Goal: Transaction & Acquisition: Purchase product/service

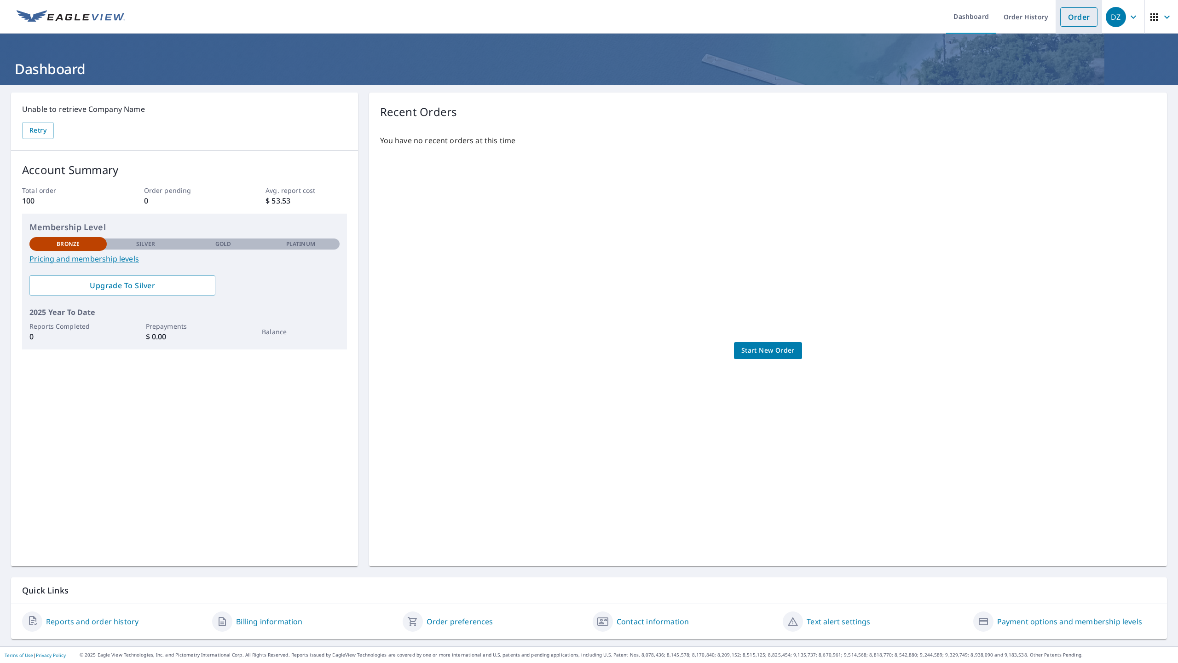
click at [1075, 18] on link "Order" at bounding box center [1079, 16] width 37 height 19
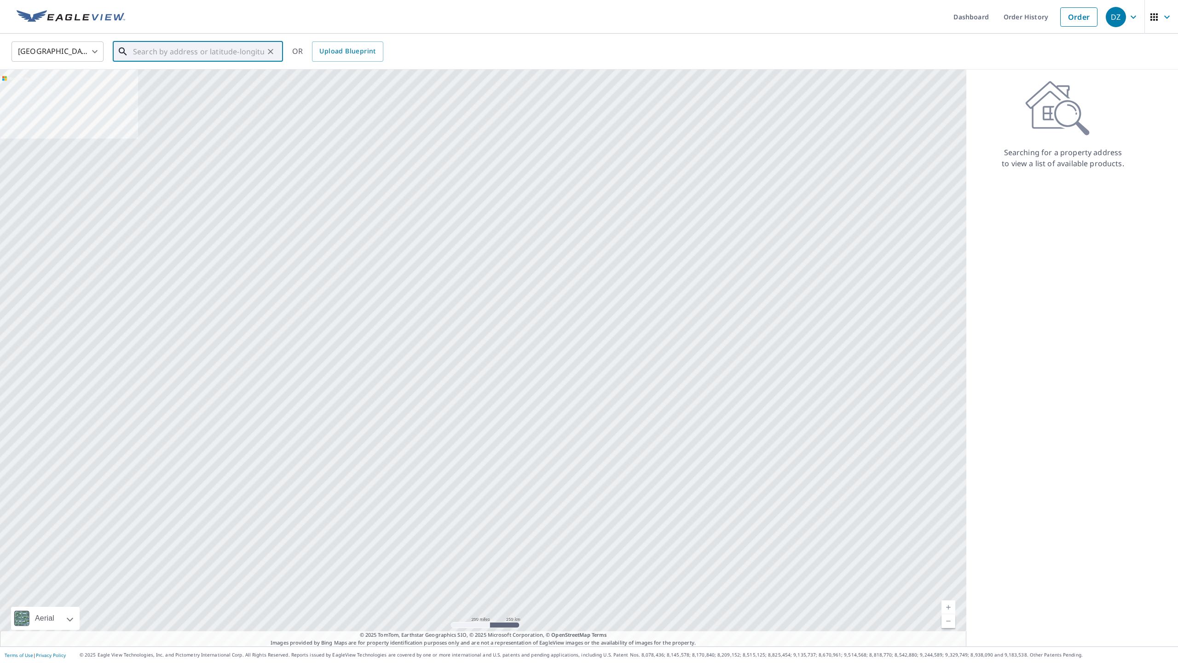
click at [211, 51] on input "text" at bounding box center [198, 52] width 131 height 26
click at [196, 85] on p "[GEOGRAPHIC_DATA], [GEOGRAPHIC_DATA] 17022" at bounding box center [203, 93] width 145 height 18
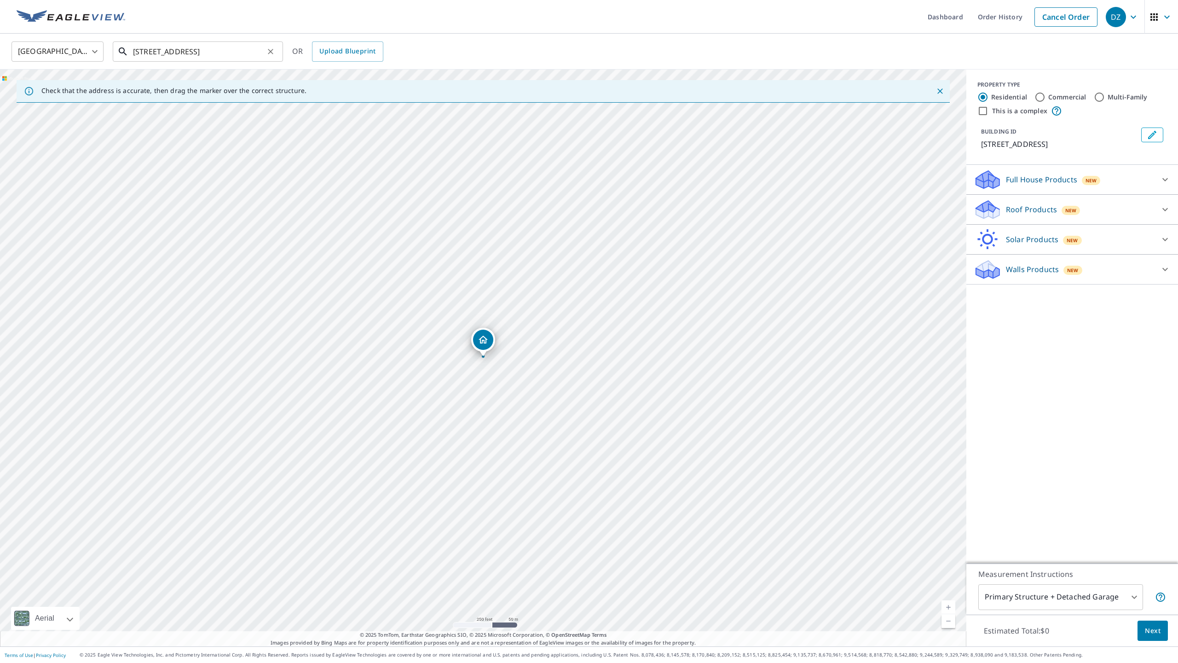
click at [147, 52] on input "[STREET_ADDRESS]" at bounding box center [198, 52] width 131 height 26
type input "[STREET_ADDRESS]"
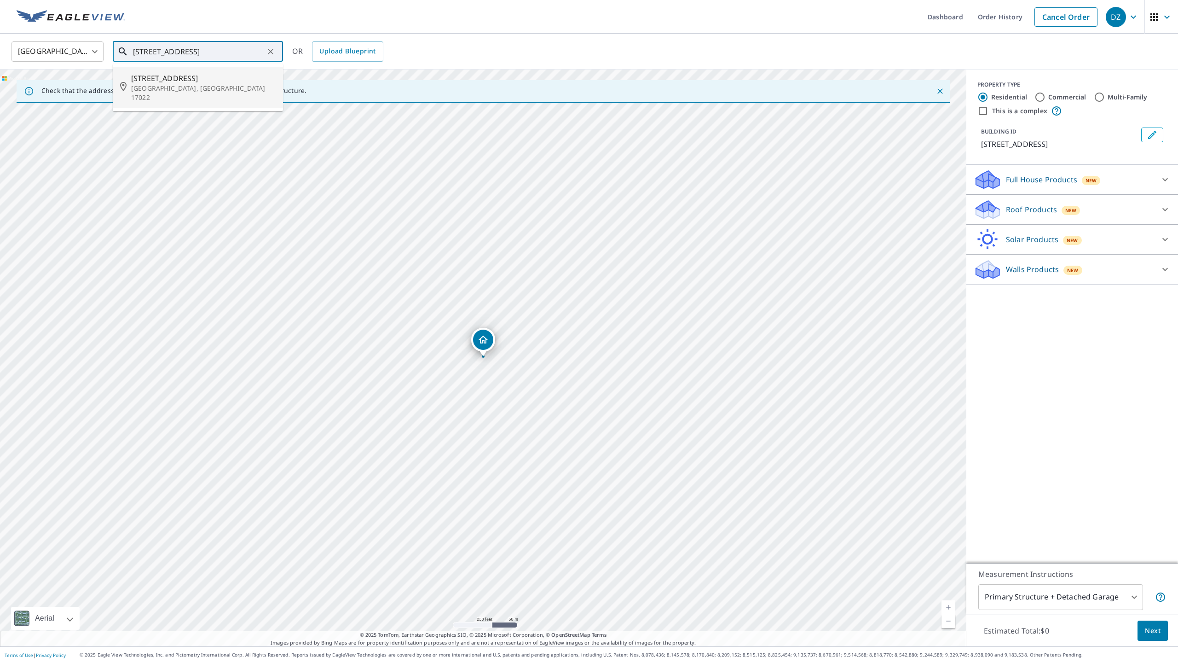
click at [203, 82] on span "[STREET_ADDRESS]" at bounding box center [203, 78] width 145 height 11
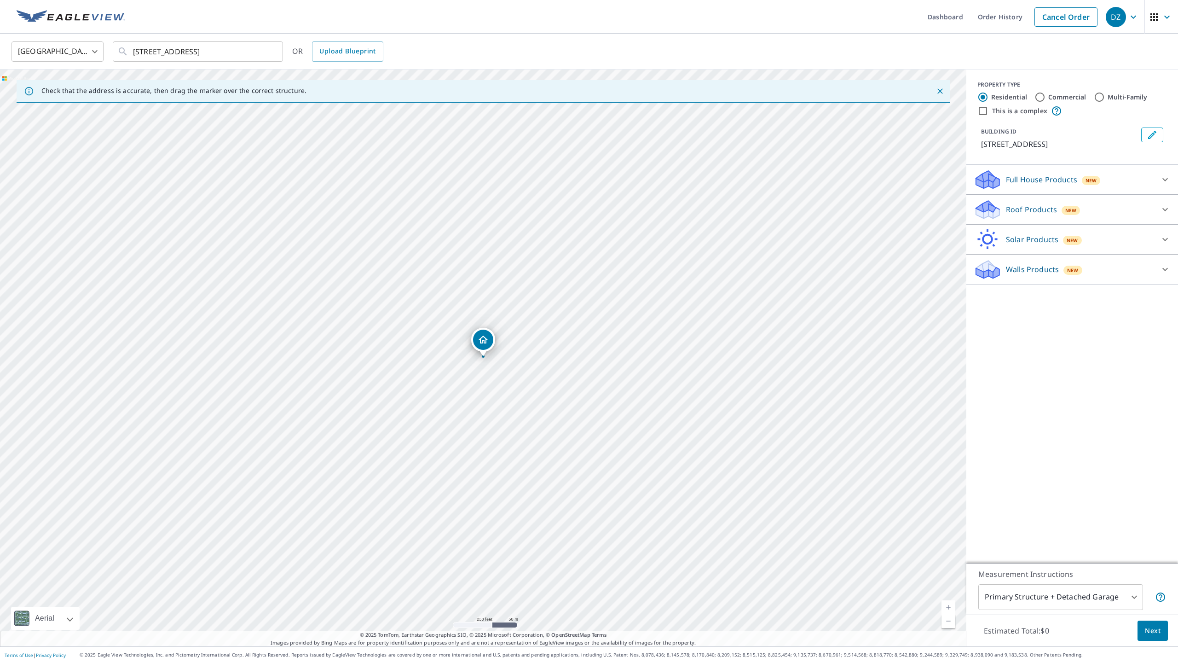
click at [955, 606] on link "Current Level 17, Zoom In" at bounding box center [949, 607] width 14 height 14
click at [954, 606] on link "Current Level 18, Zoom In" at bounding box center [949, 607] width 14 height 14
click at [953, 605] on link "Current Level 19, Zoom In" at bounding box center [949, 607] width 14 height 14
click at [1135, 17] on icon "button" at bounding box center [1134, 16] width 6 height 3
click at [1099, 180] on span "Log Out" at bounding box center [1097, 179] width 73 height 11
